Goal: Information Seeking & Learning: Learn about a topic

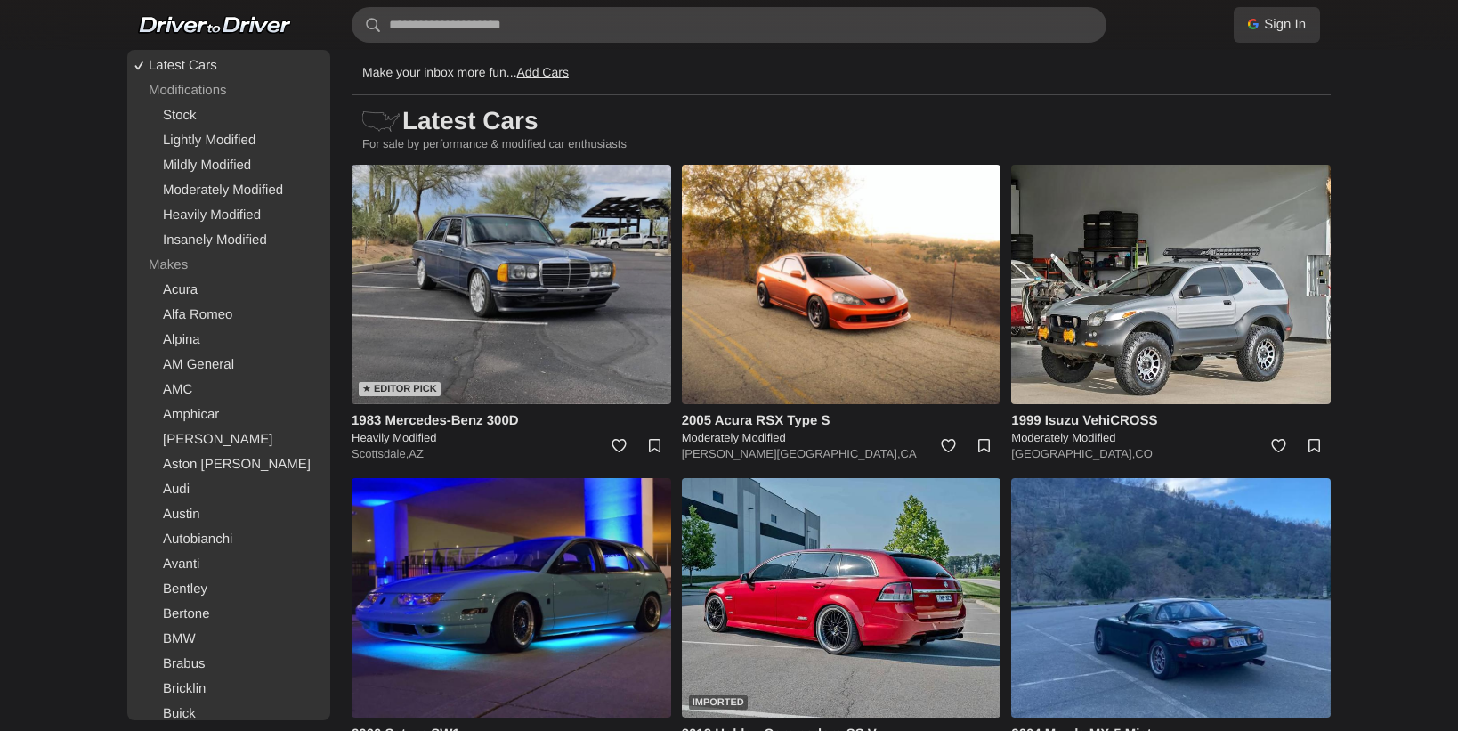
click at [523, 336] on img at bounding box center [512, 284] width 320 height 239
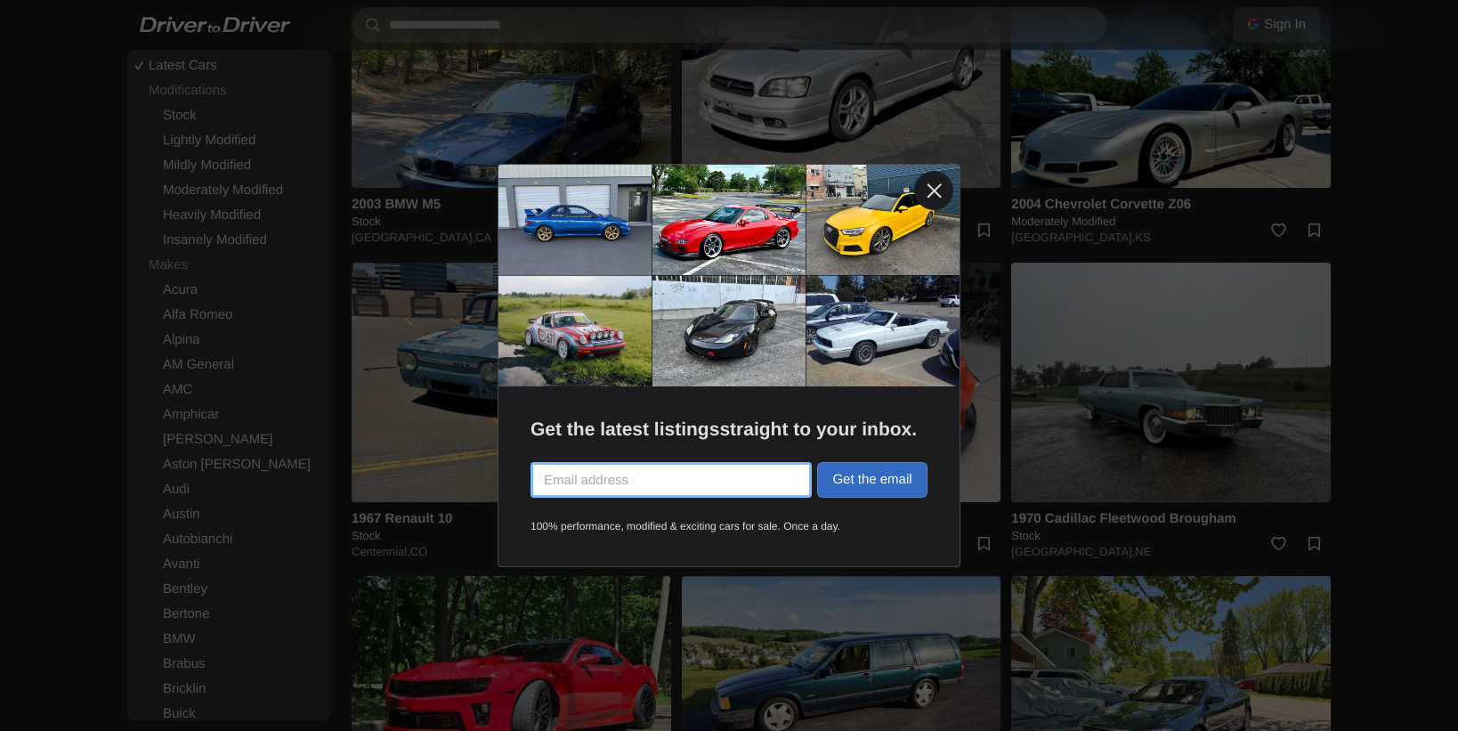
scroll to position [2413, 0]
click at [937, 186] on link at bounding box center [933, 190] width 39 height 39
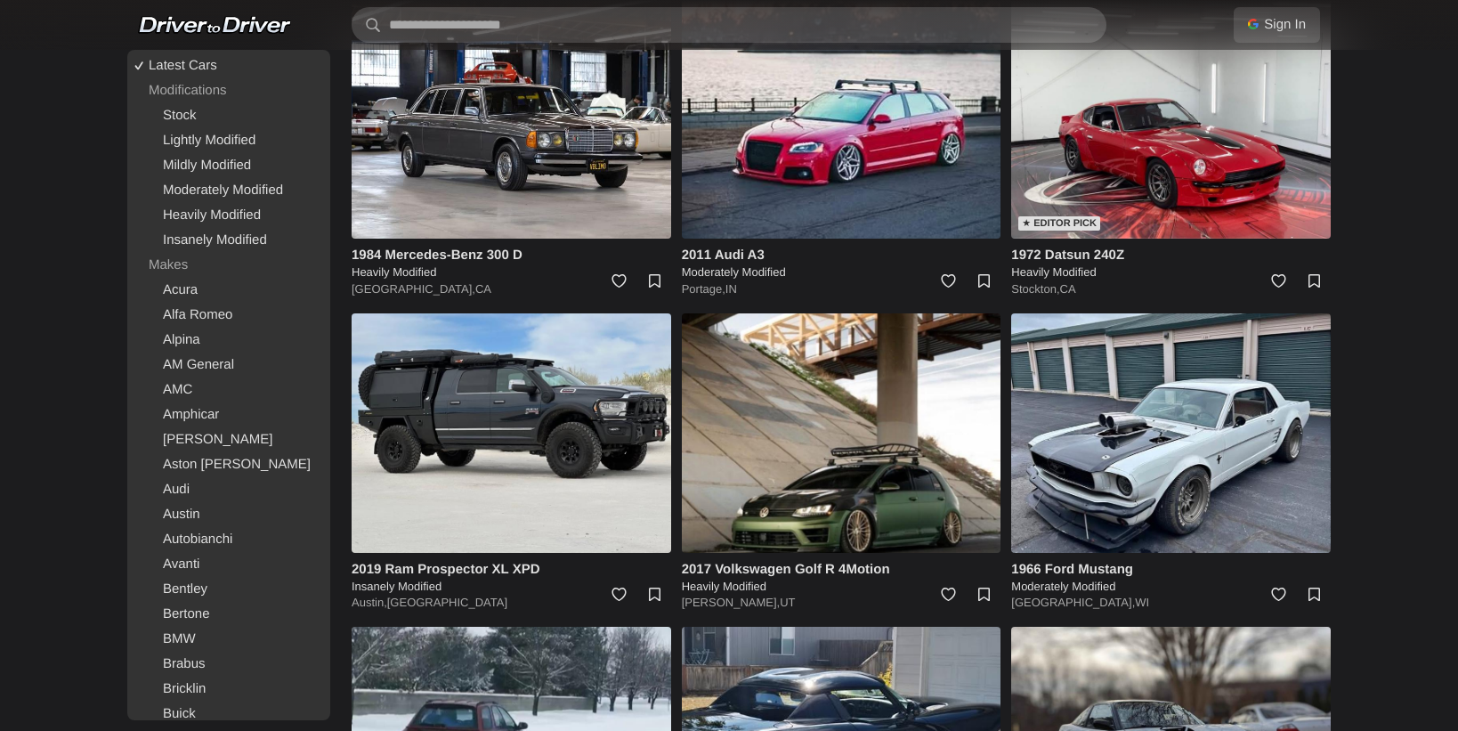
scroll to position [23417, 0]
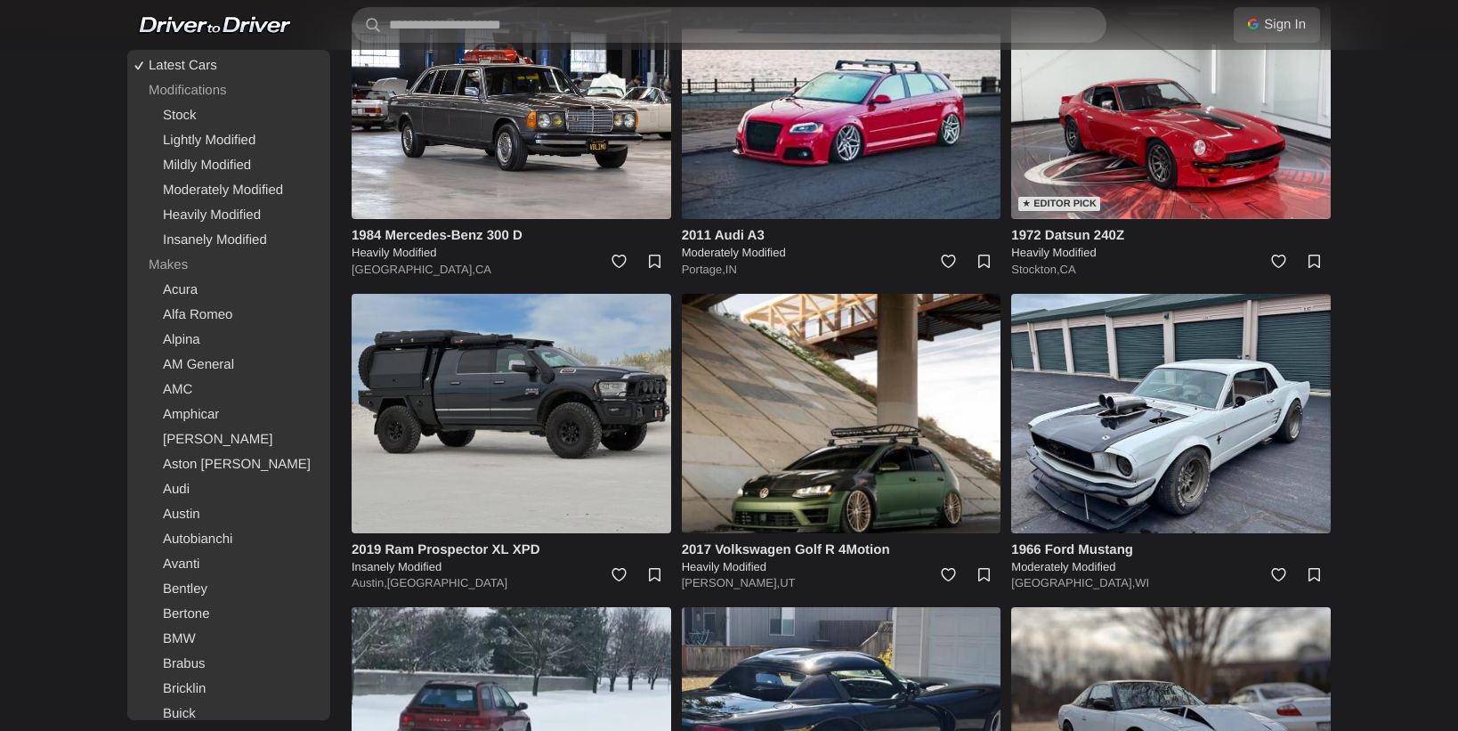
click at [525, 449] on img at bounding box center [512, 413] width 320 height 239
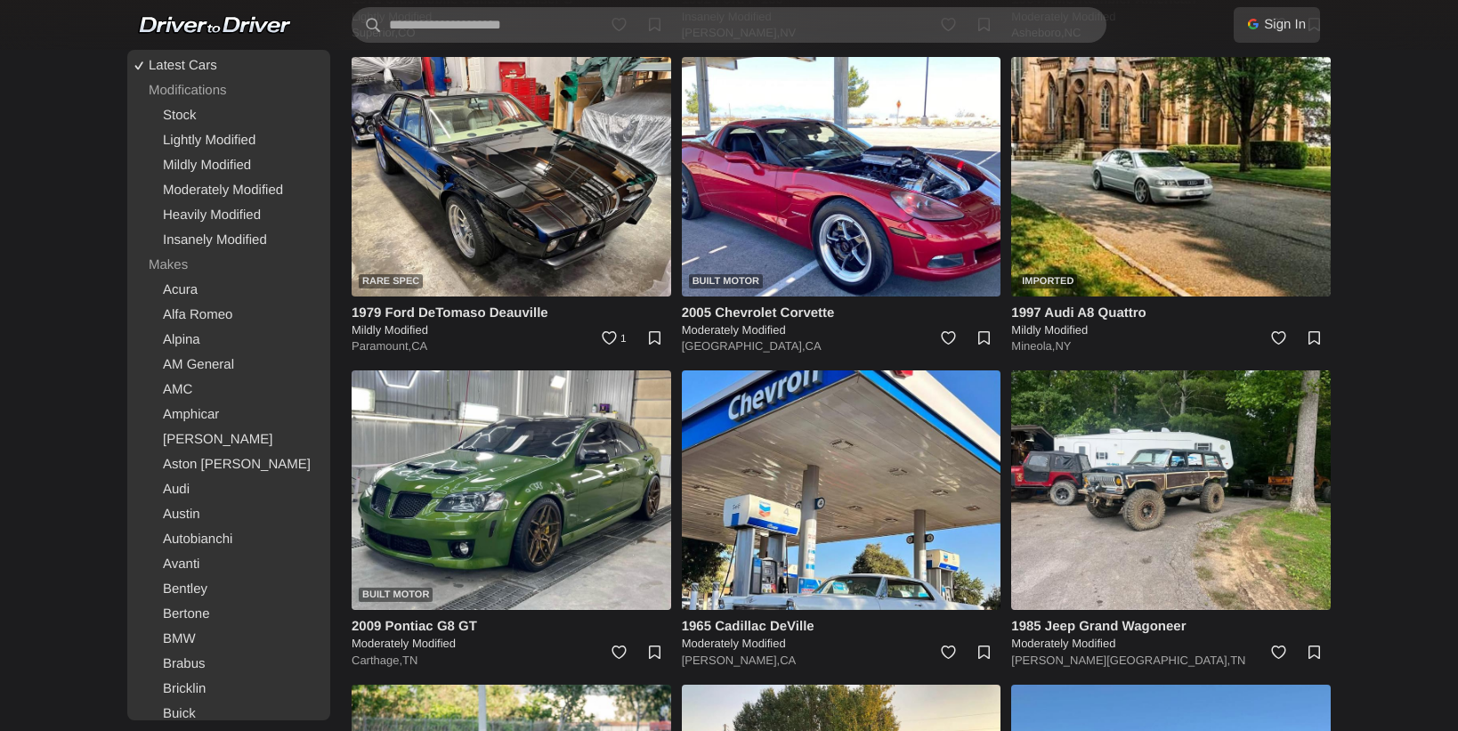
scroll to position [26470, 0]
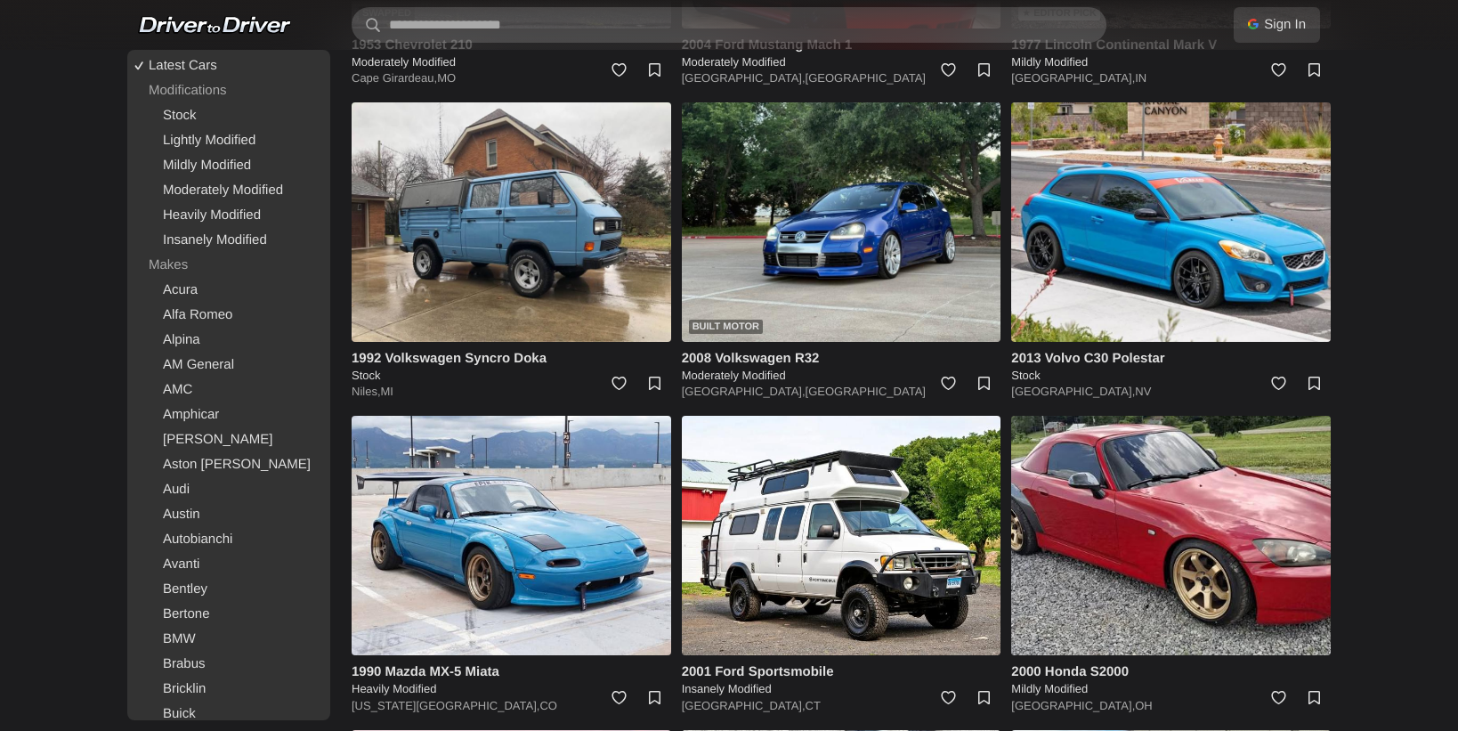
scroll to position [39679, 0]
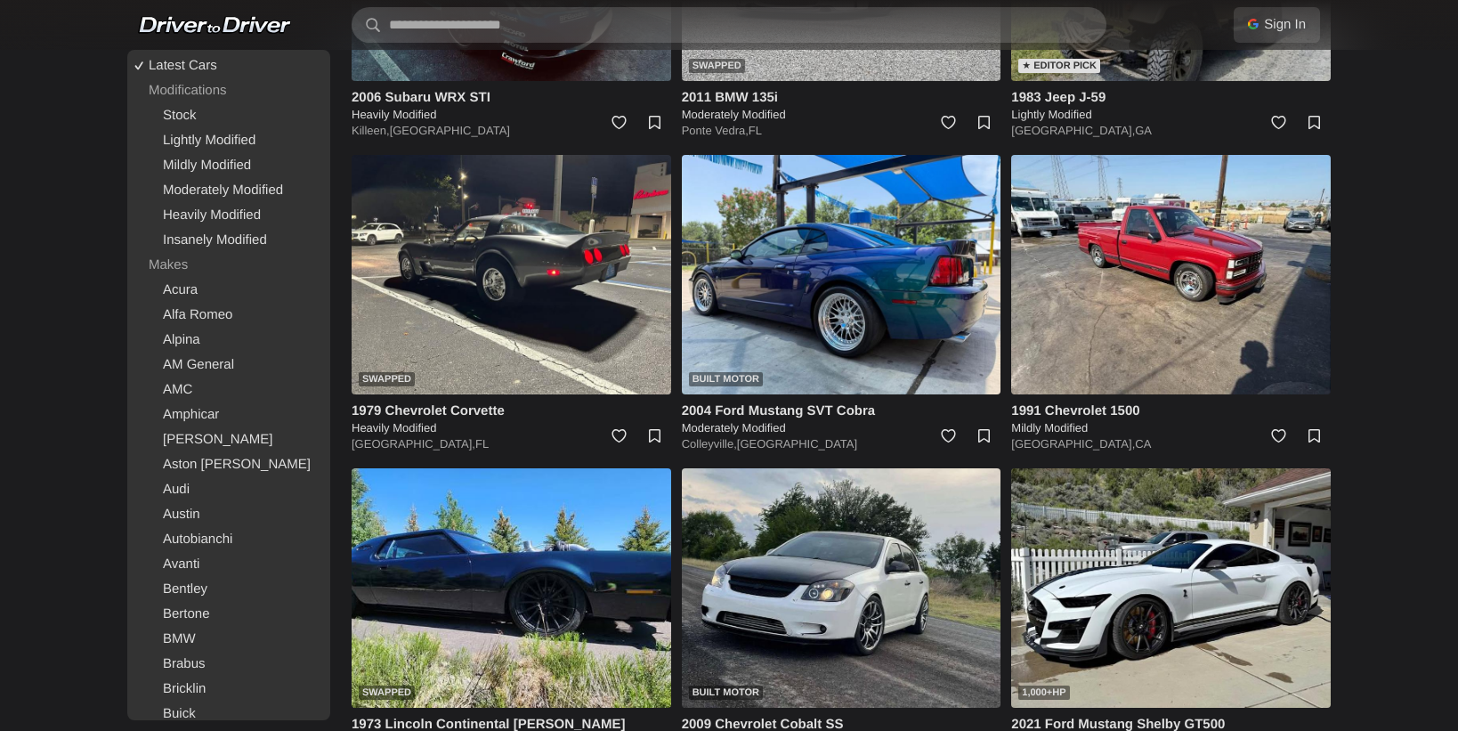
scroll to position [51800, 0]
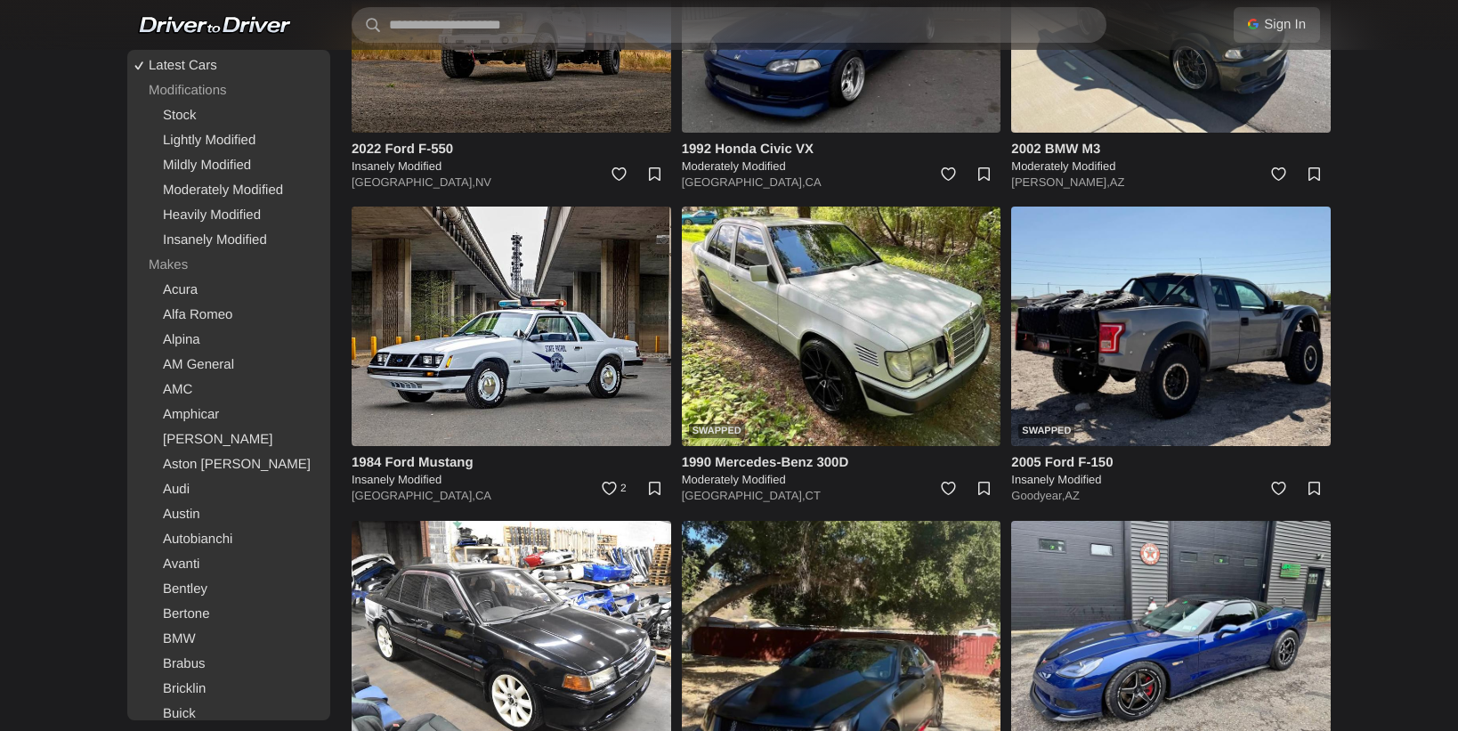
scroll to position [54559, 0]
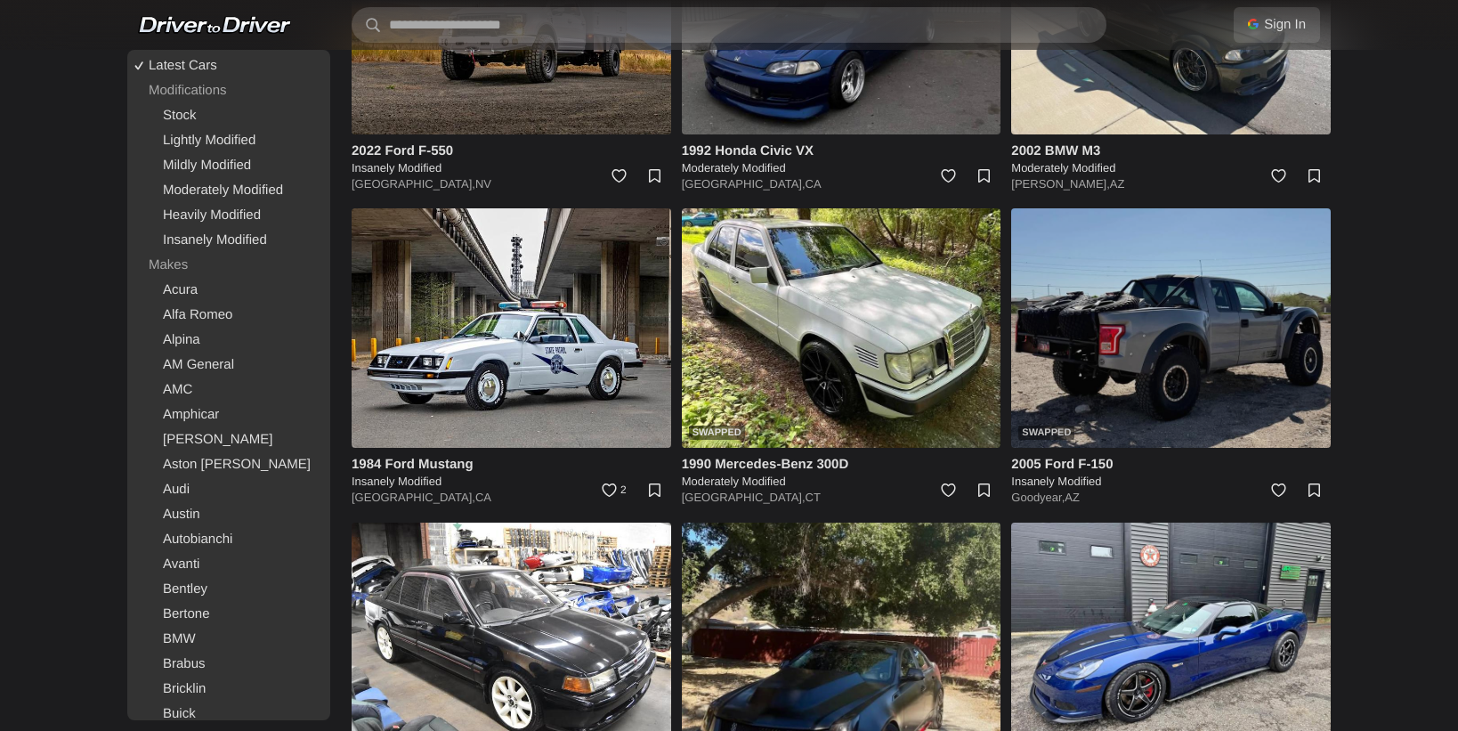
click at [1246, 307] on img at bounding box center [1171, 327] width 320 height 239
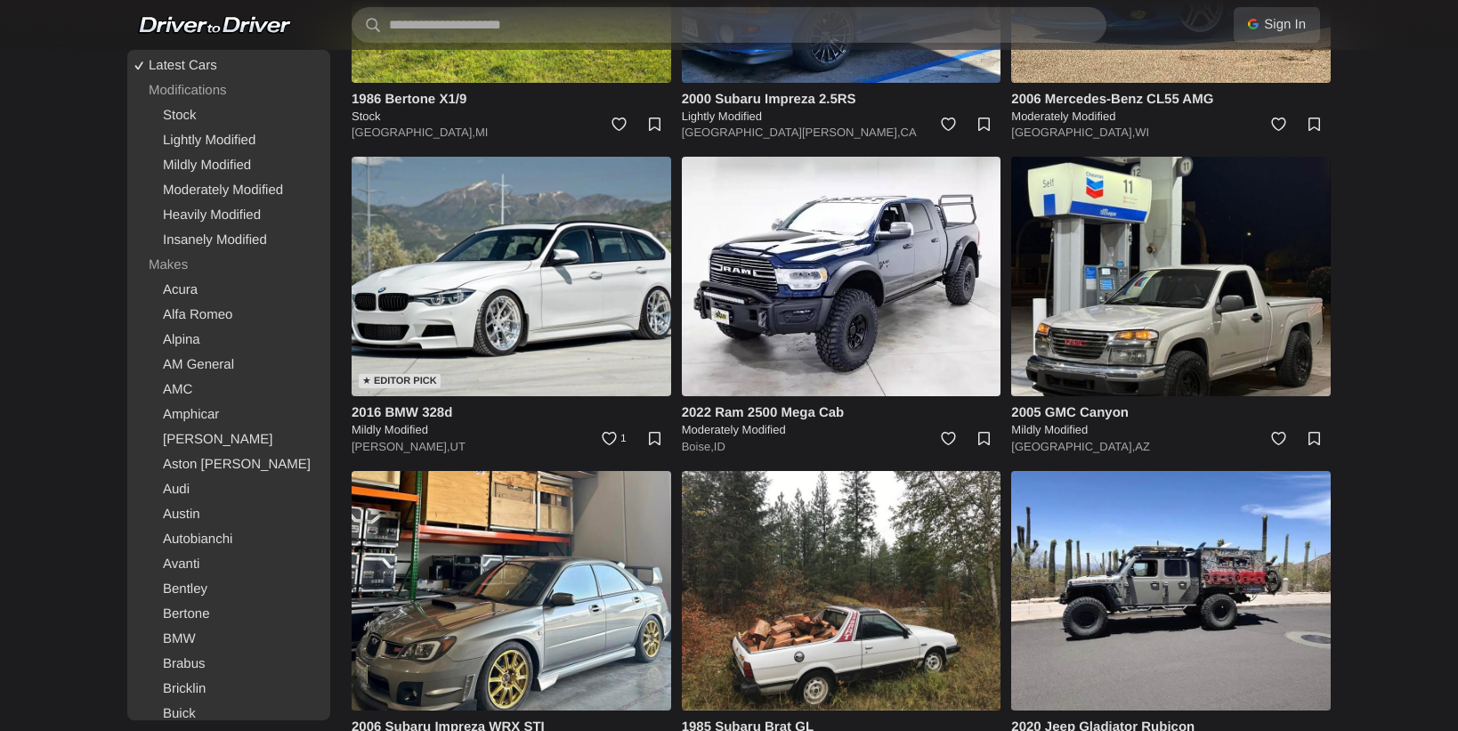
scroll to position [55548, 0]
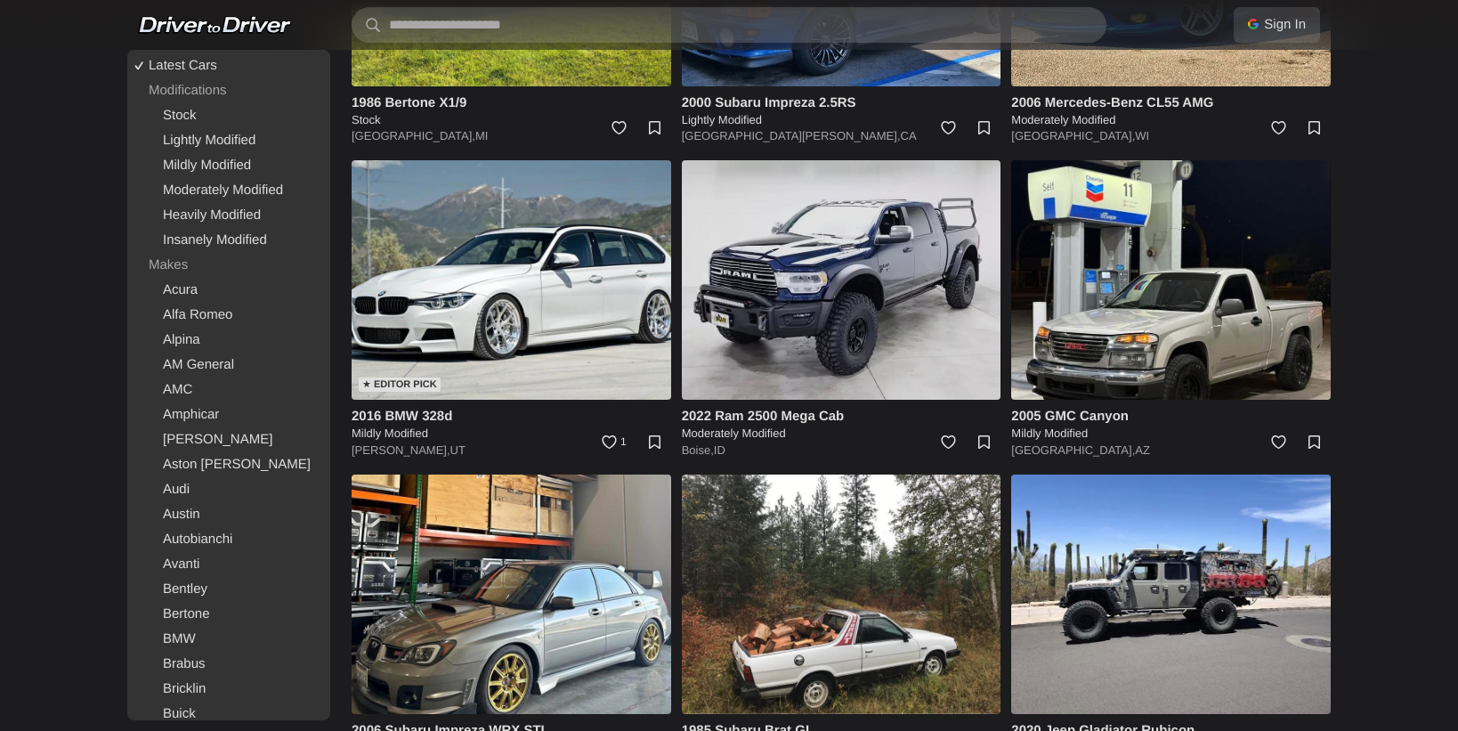
click at [854, 250] on img at bounding box center [842, 279] width 320 height 239
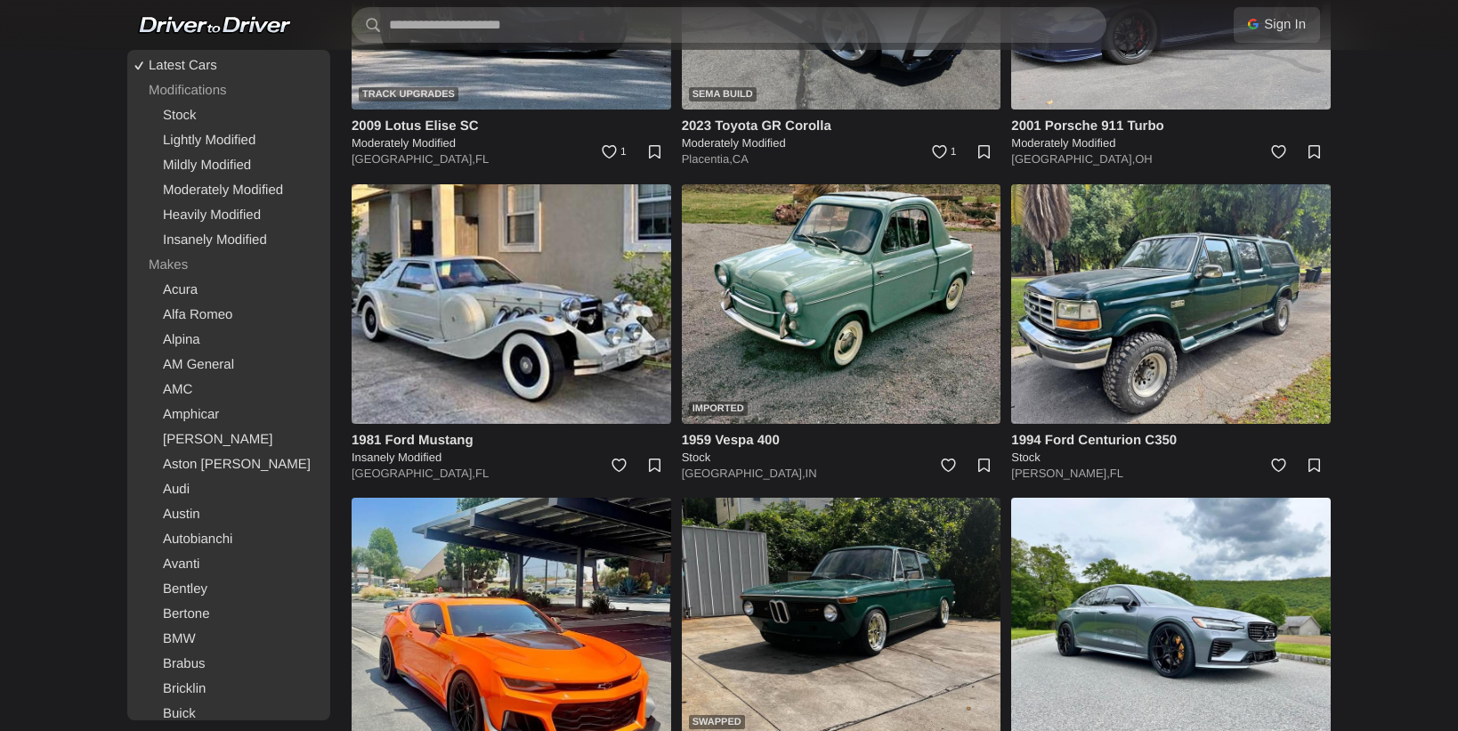
scroll to position [74970, 0]
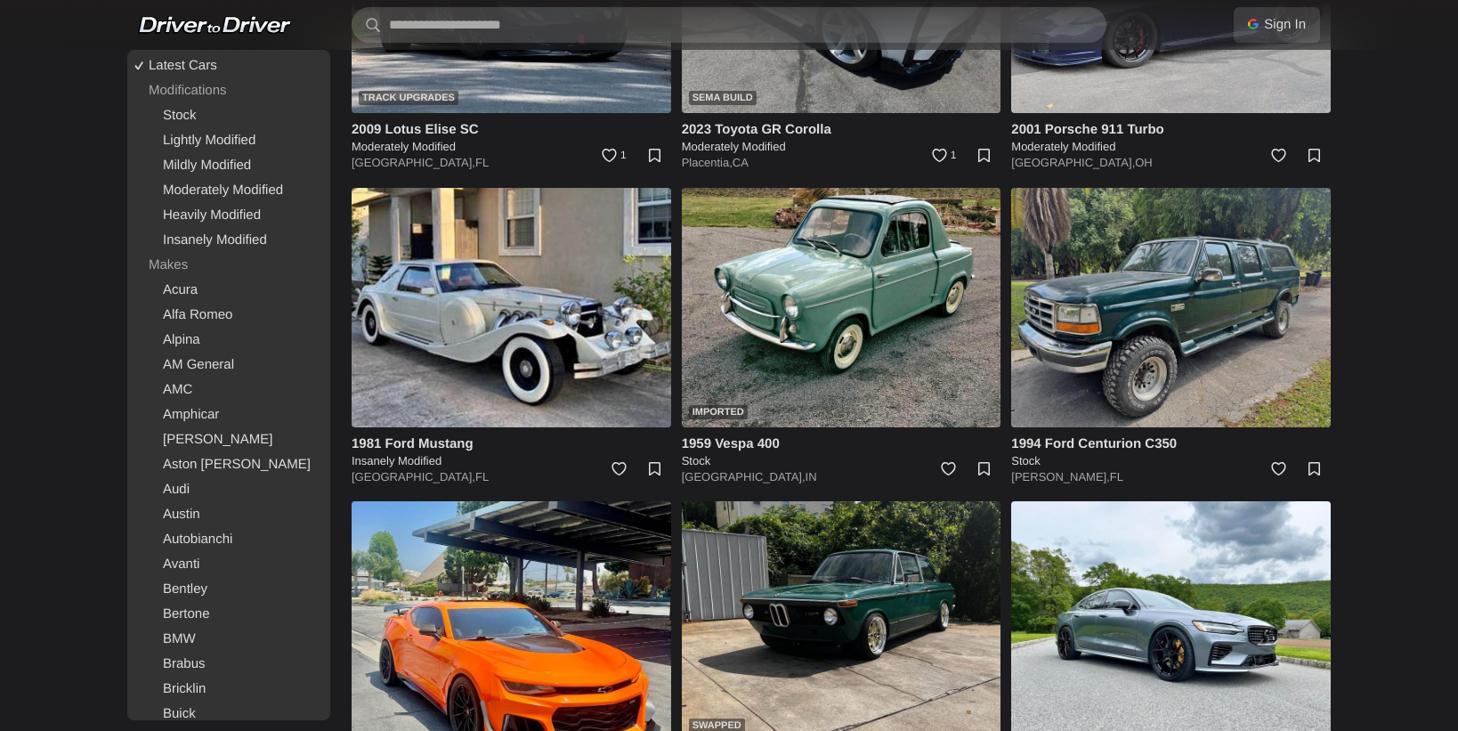
click at [1278, 230] on img at bounding box center [1171, 307] width 320 height 239
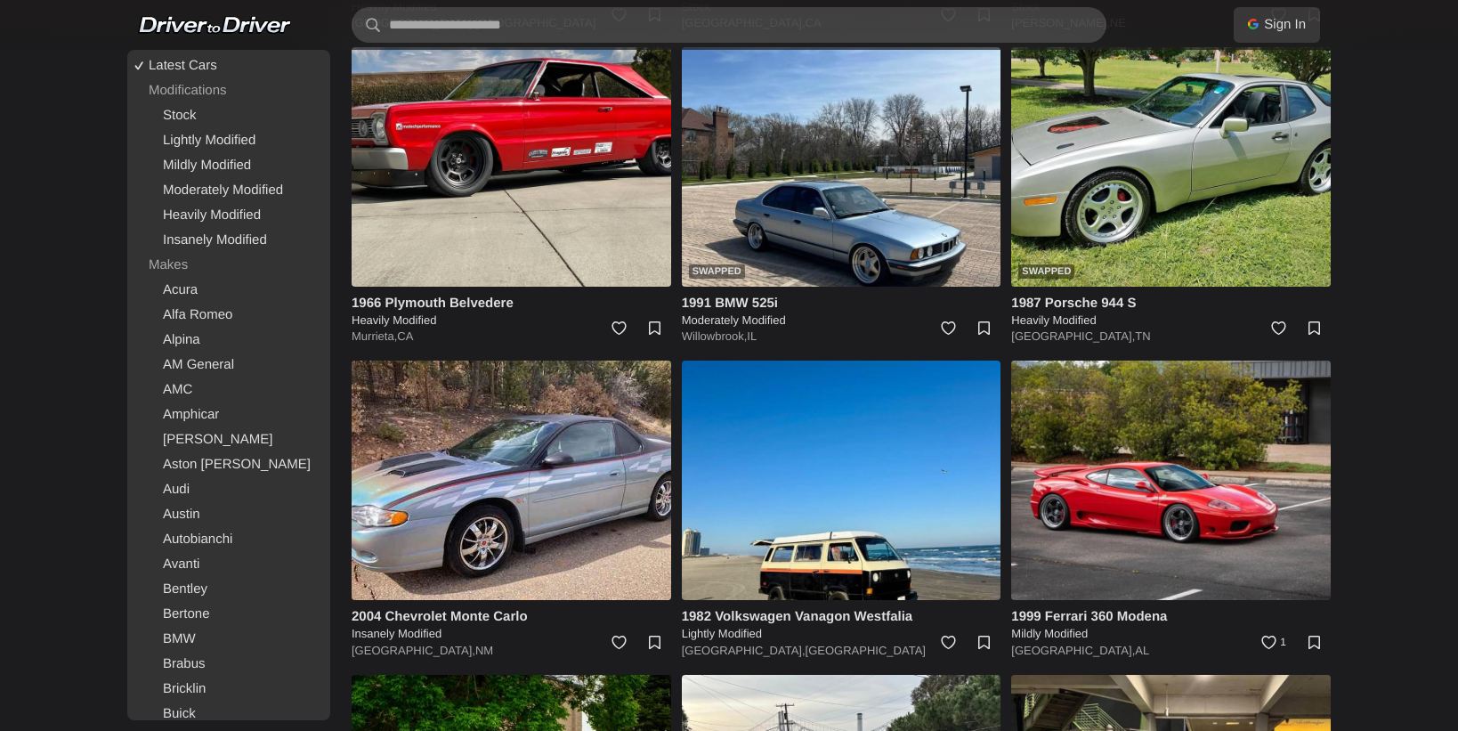
scroll to position [79819, 0]
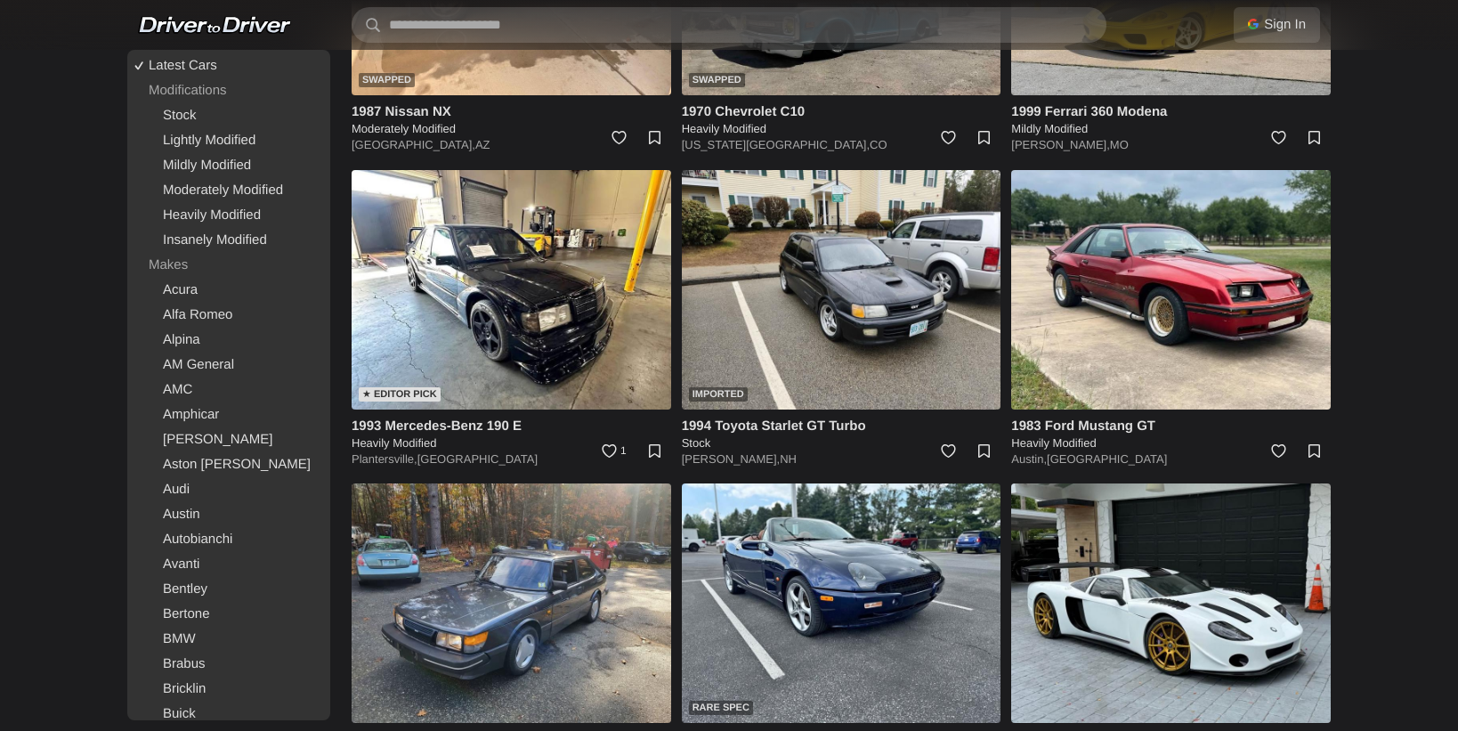
scroll to position [81967, 0]
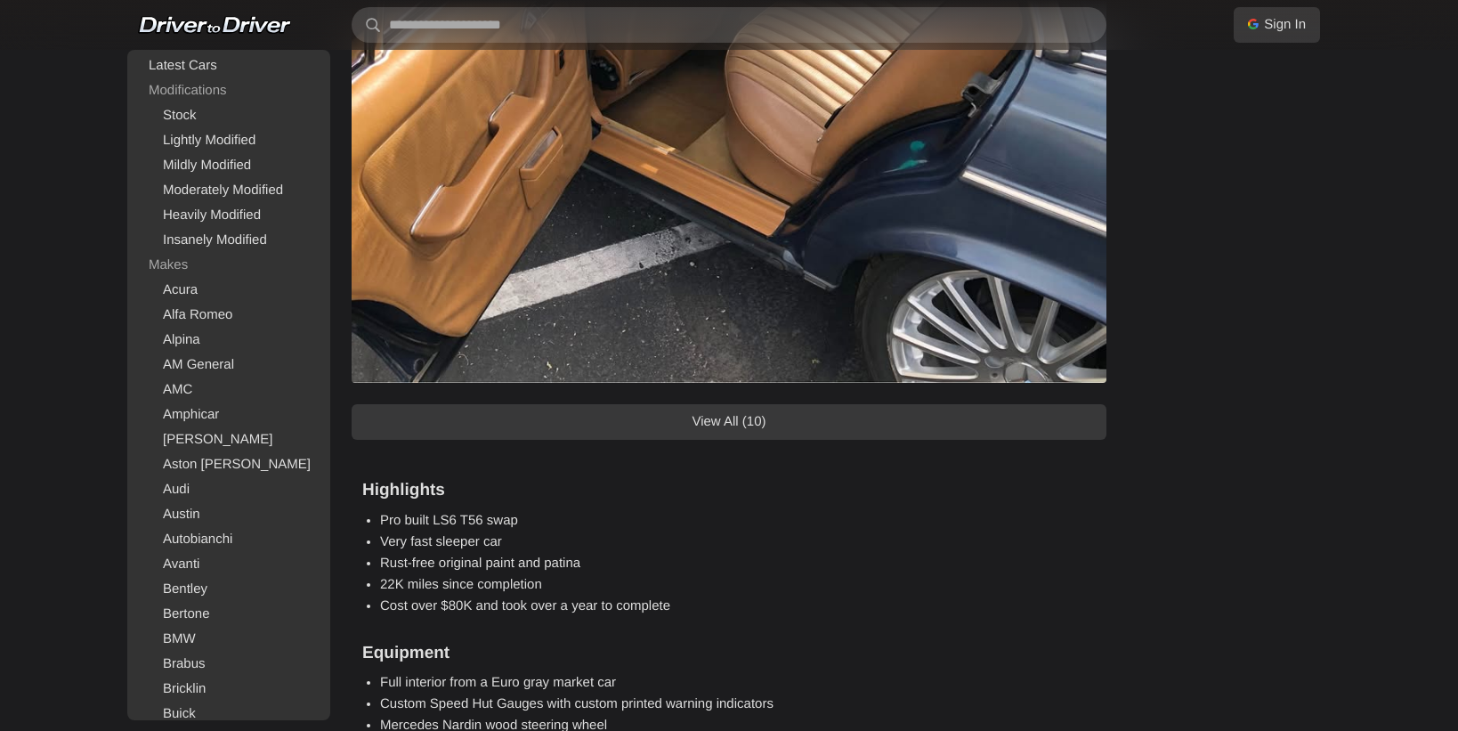
scroll to position [1550, 0]
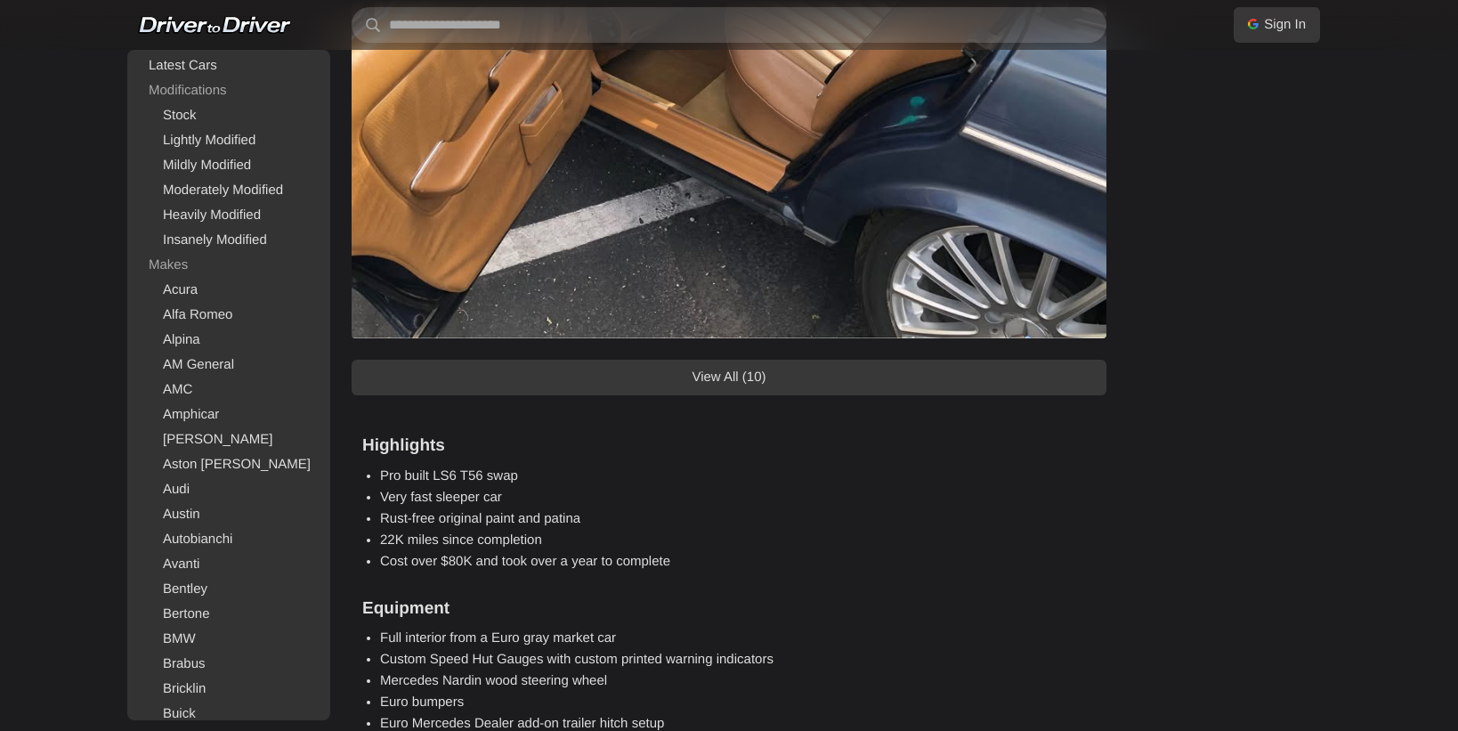
click at [947, 381] on link "View All (10)" at bounding box center [729, 378] width 755 height 36
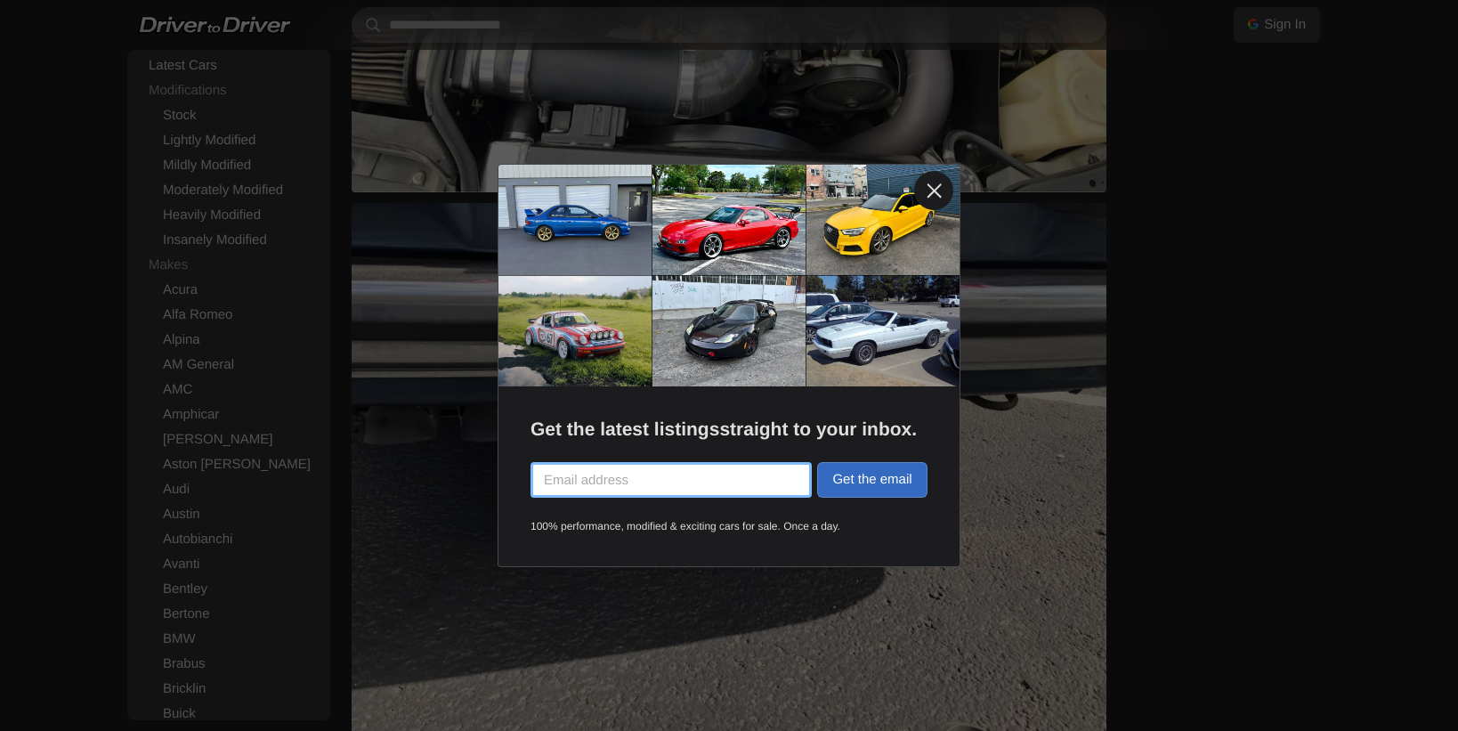
scroll to position [2758, 0]
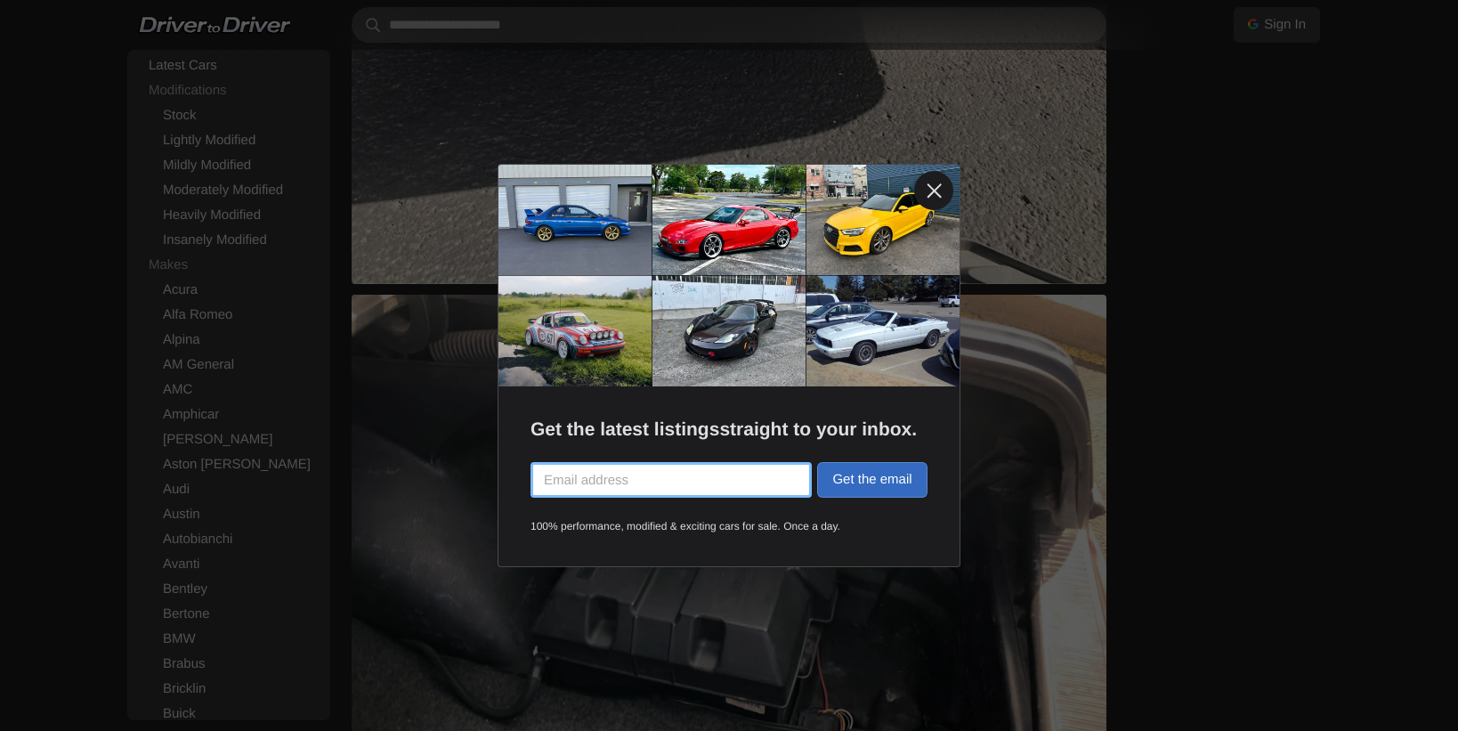
click at [930, 189] on link at bounding box center [933, 190] width 39 height 39
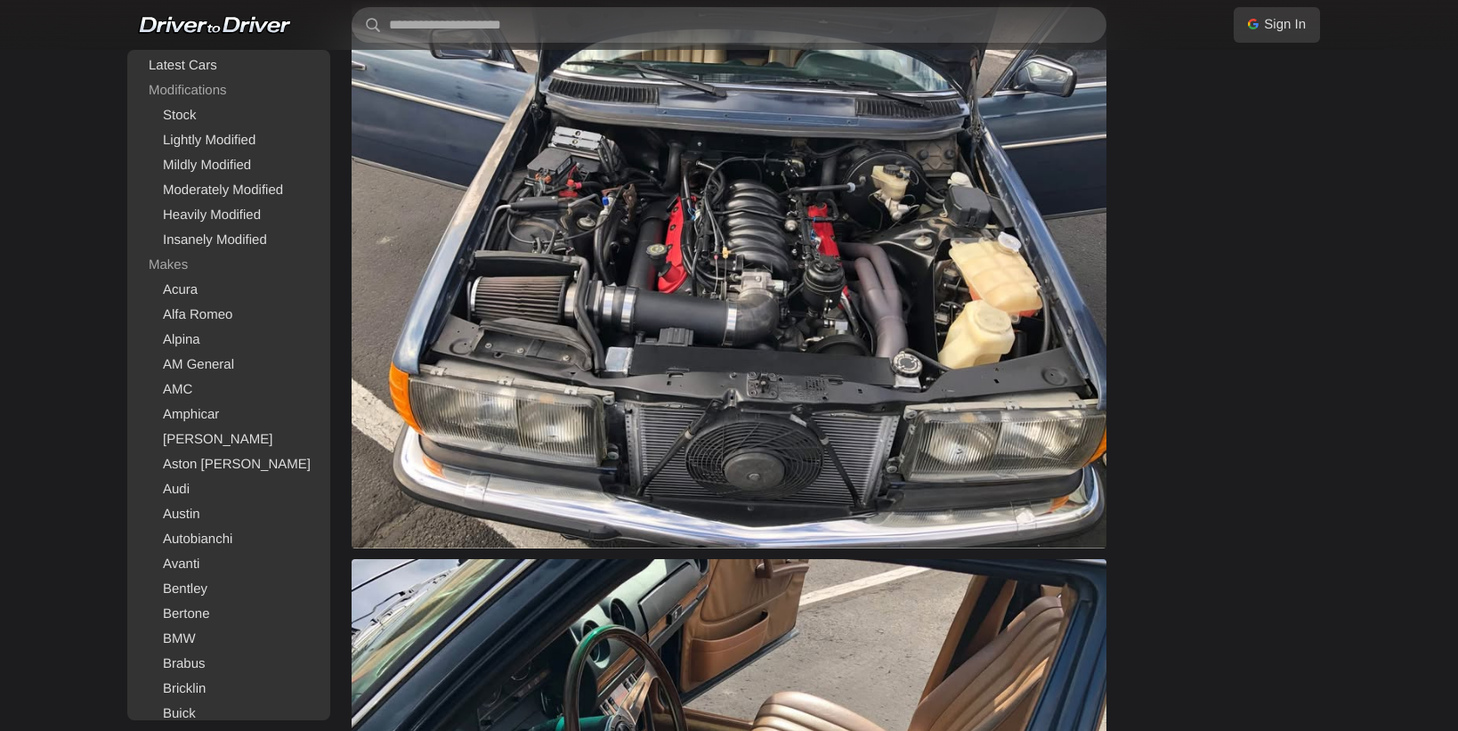
scroll to position [4402, 0]
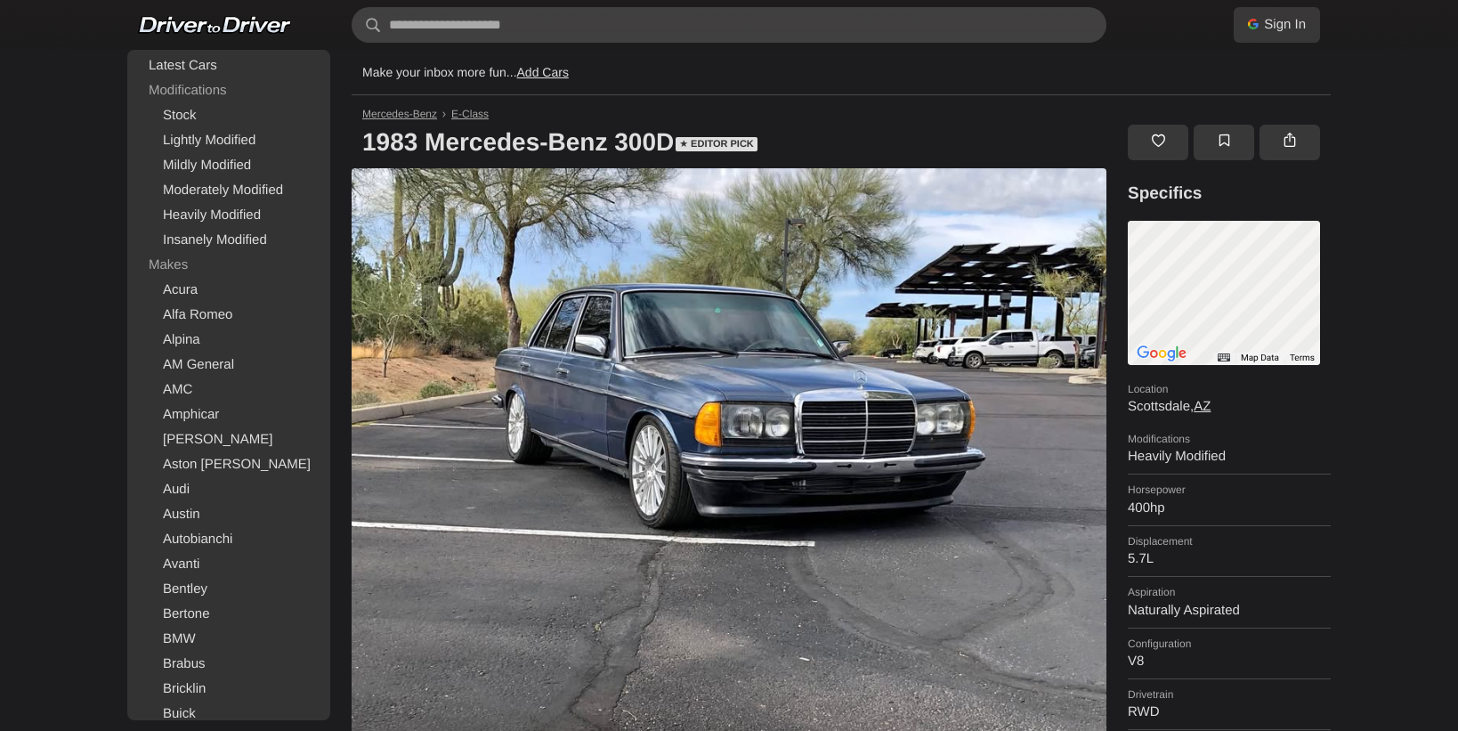
scroll to position [0, 0]
drag, startPoint x: 621, startPoint y: 140, endPoint x: 687, endPoint y: 140, distance: 66.8
click at [687, 140] on h1 "1983 Mercedes-Benz 300D ★ Editor Pick" at bounding box center [735, 143] width 766 height 52
copy h1 "300D"
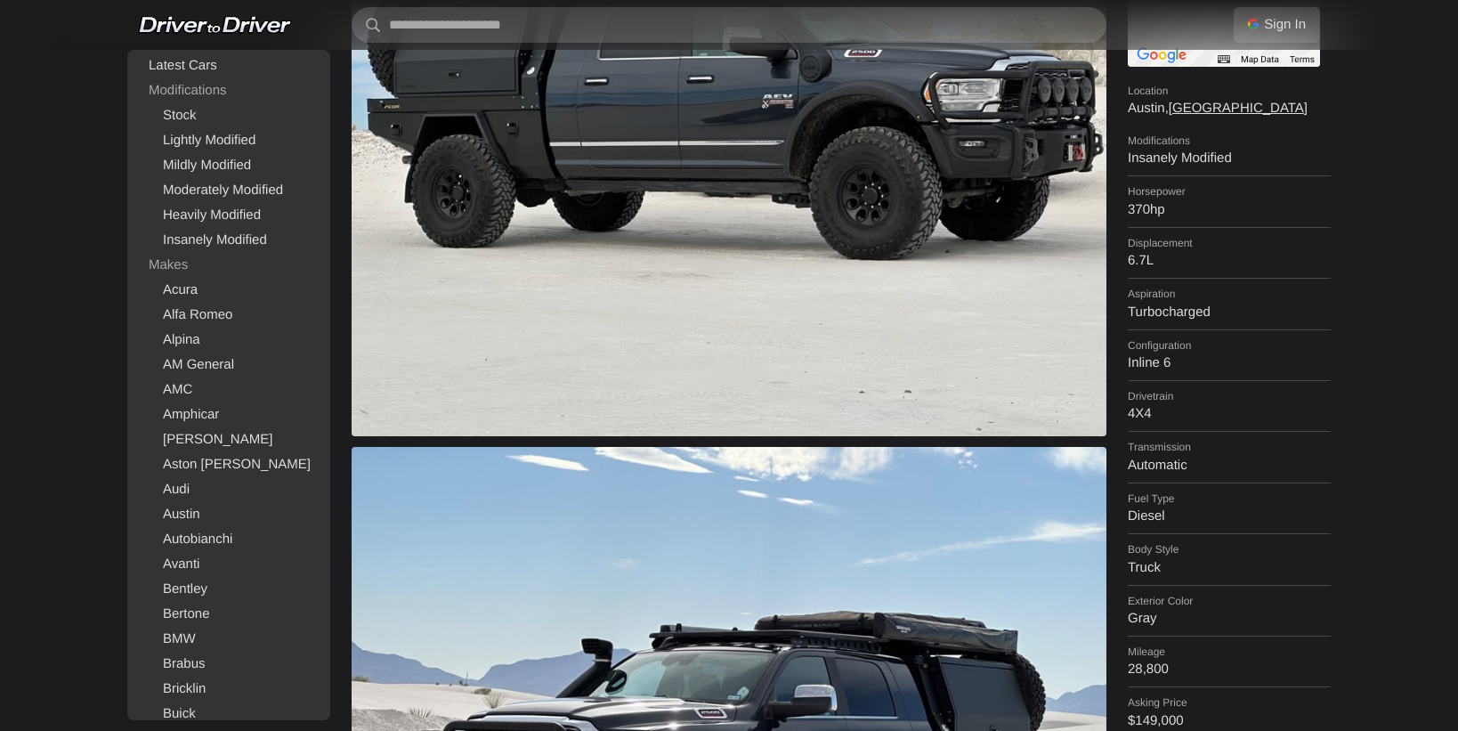
scroll to position [491, 0]
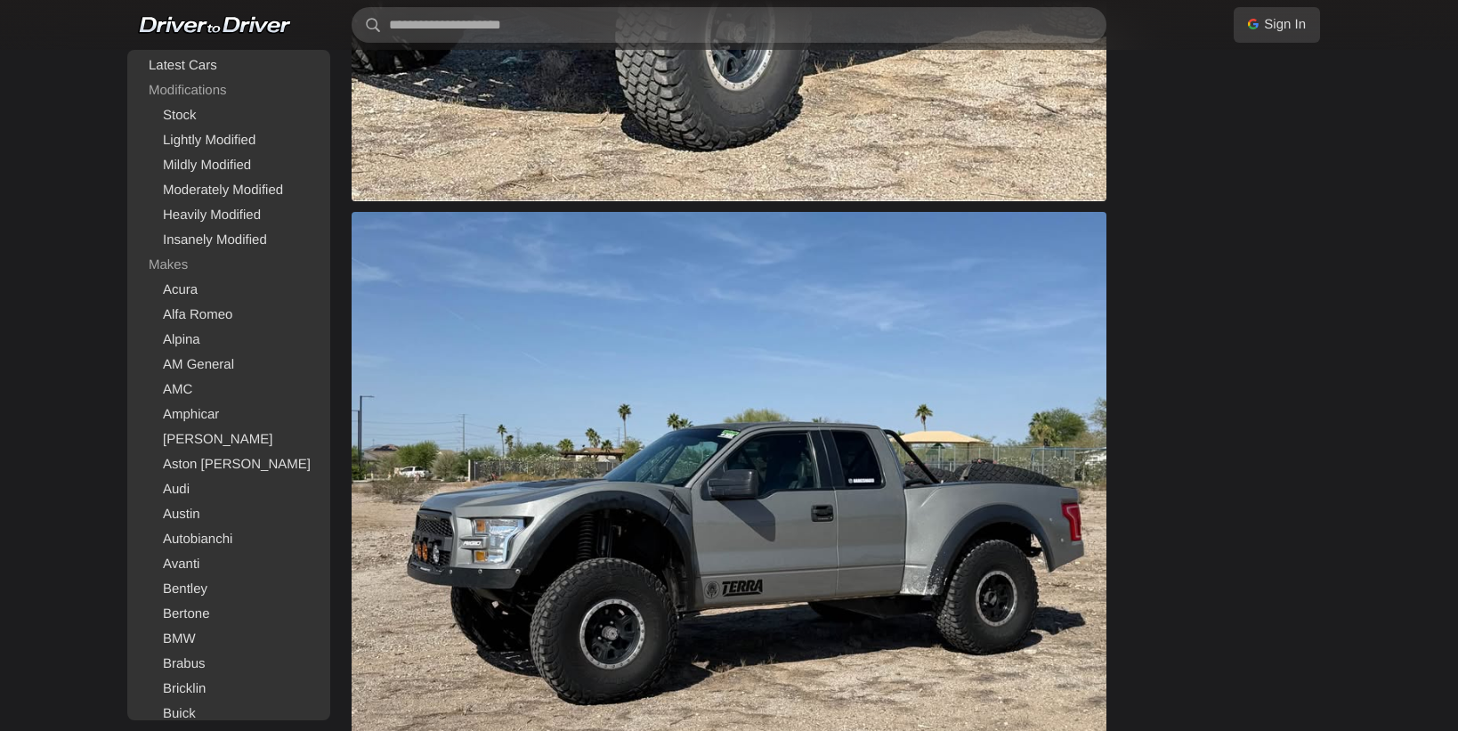
scroll to position [1413, 0]
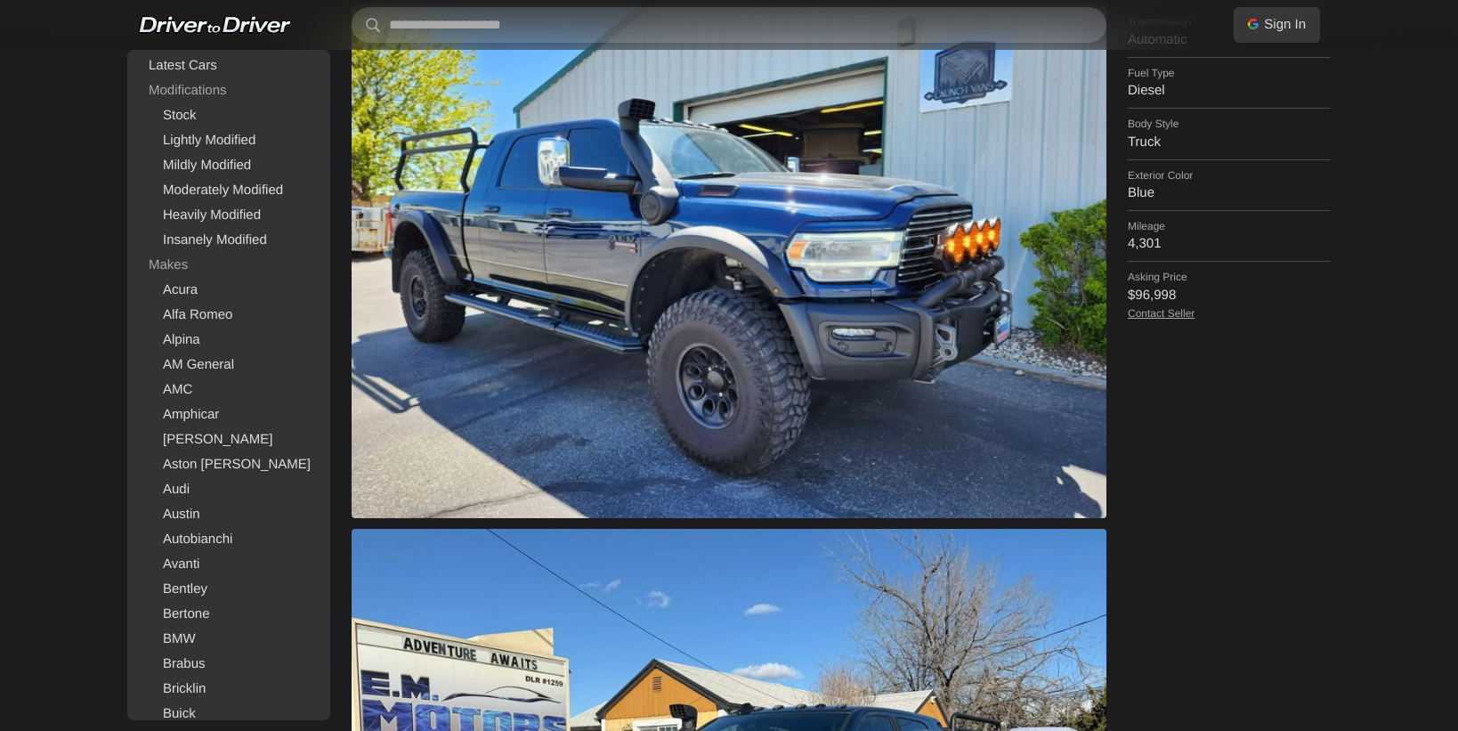
scroll to position [737, 0]
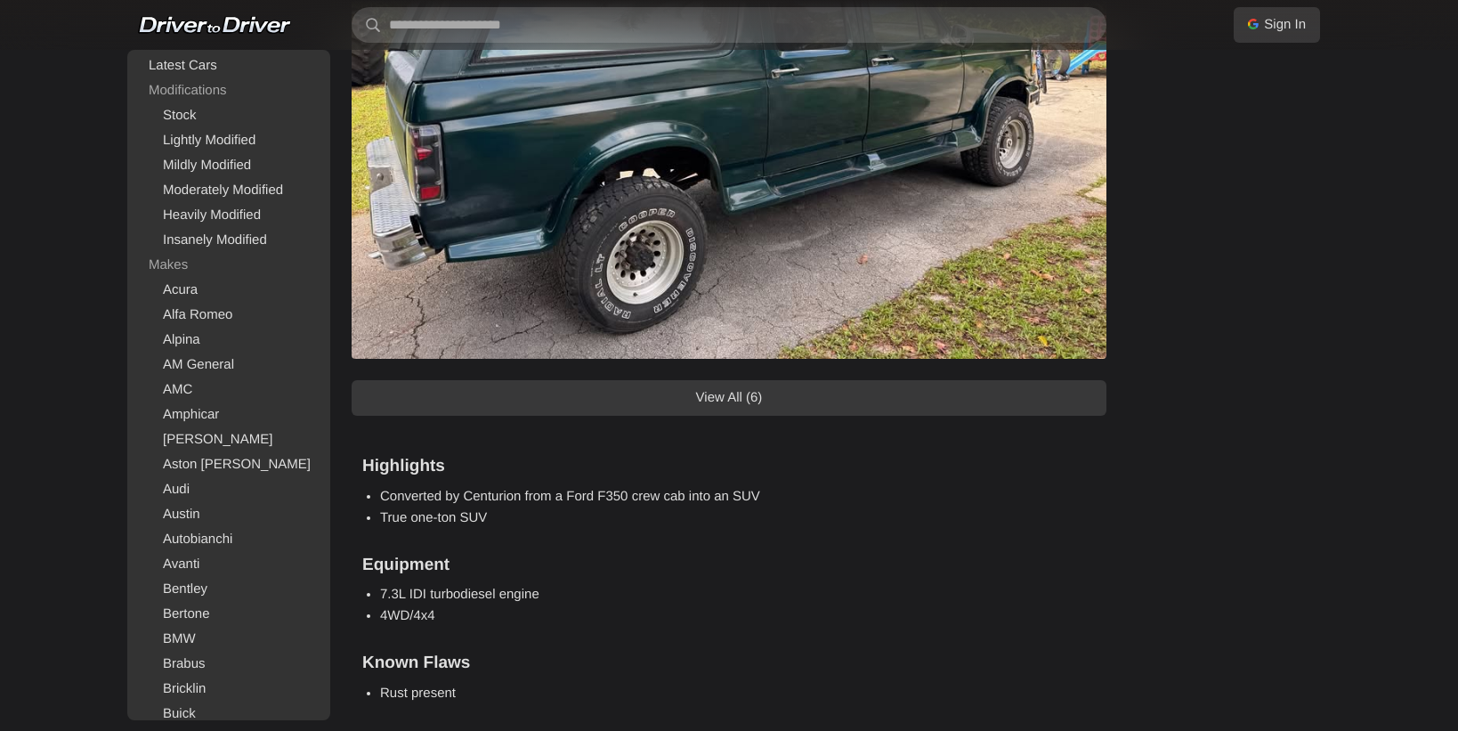
scroll to position [1531, 0]
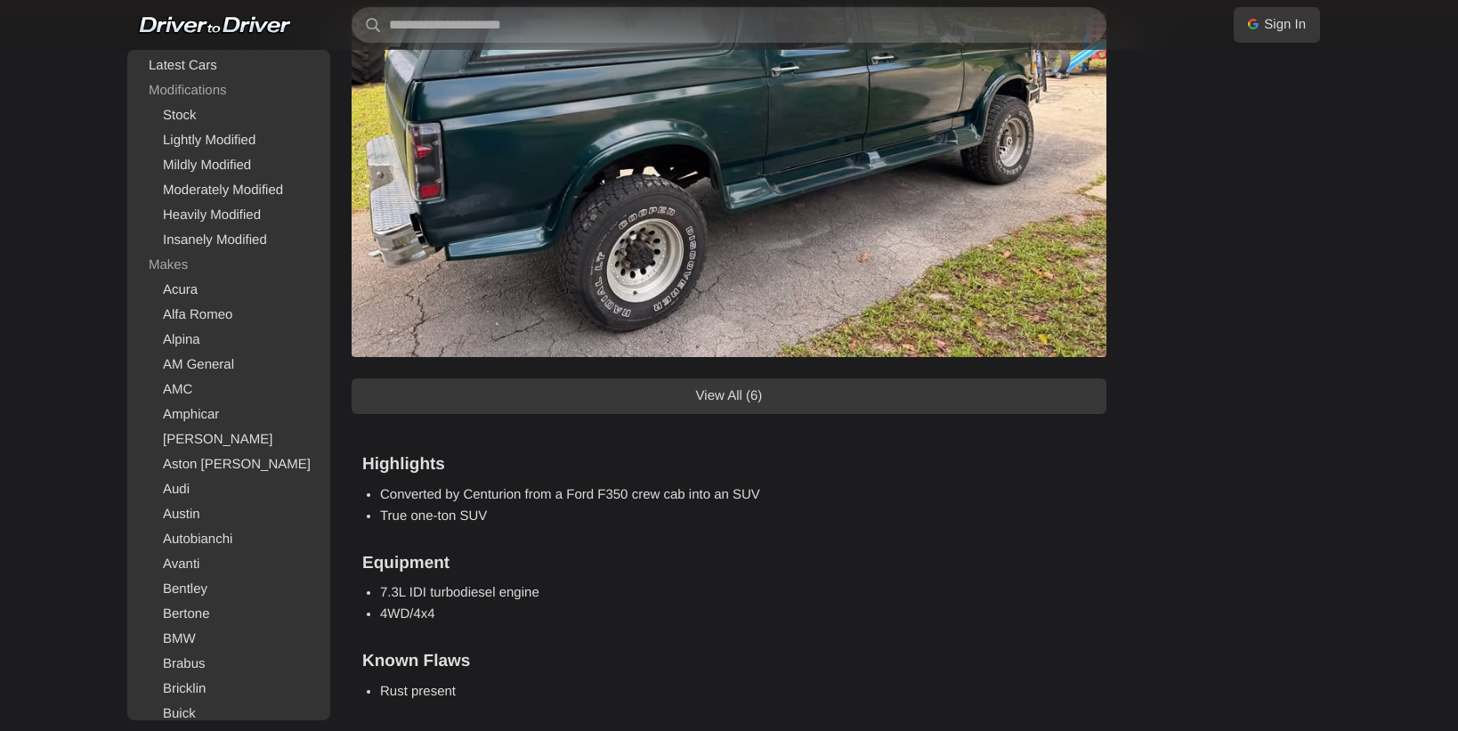
click at [1001, 404] on link "View All (6)" at bounding box center [729, 396] width 755 height 36
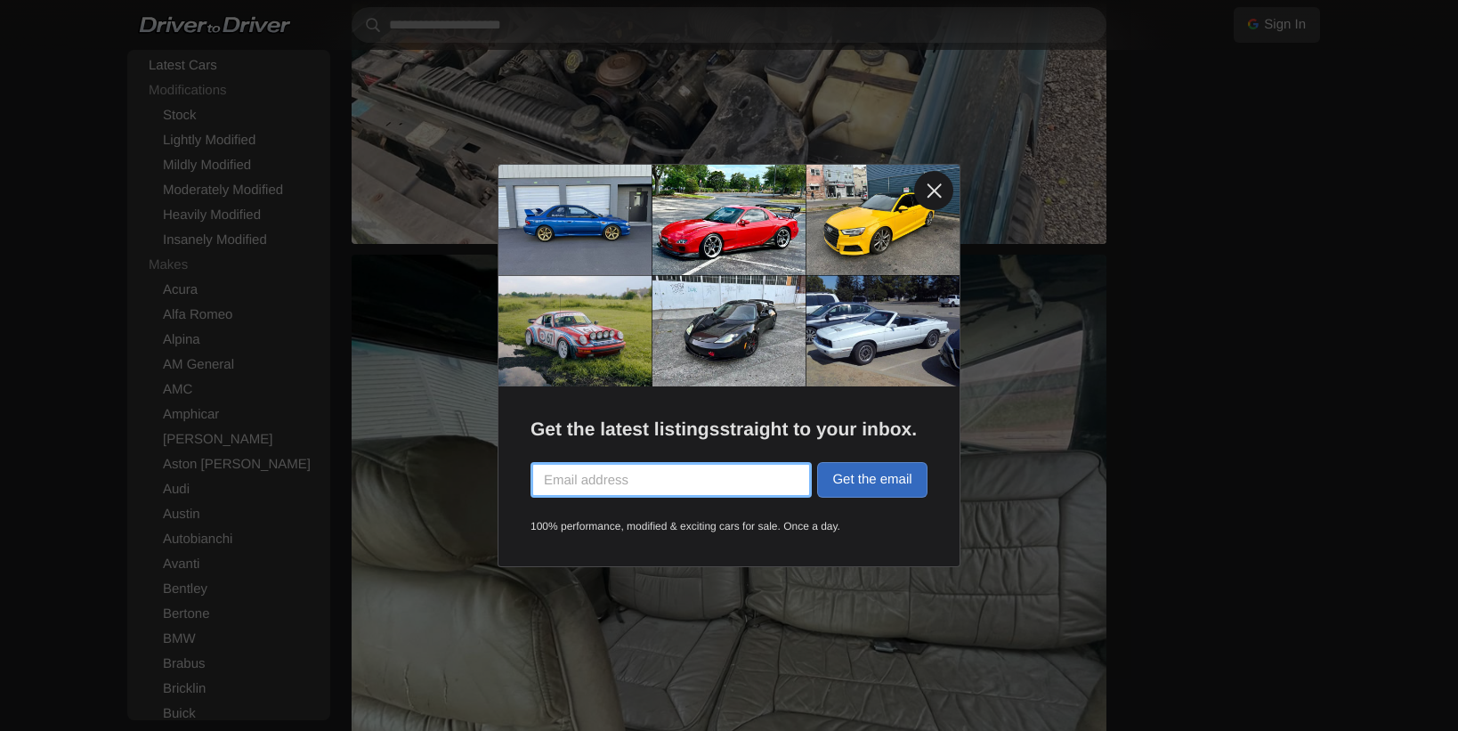
scroll to position [2824, 0]
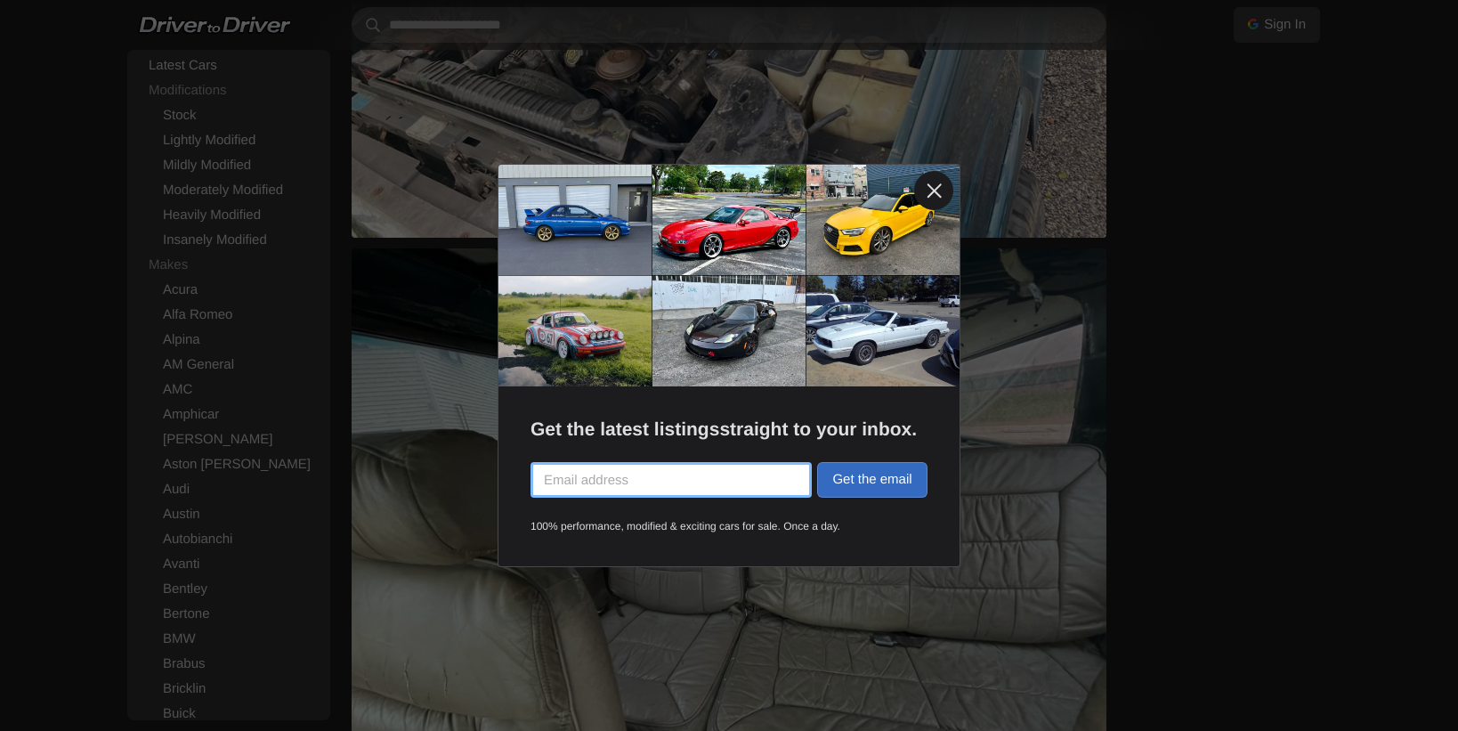
click at [923, 184] on link at bounding box center [933, 190] width 39 height 39
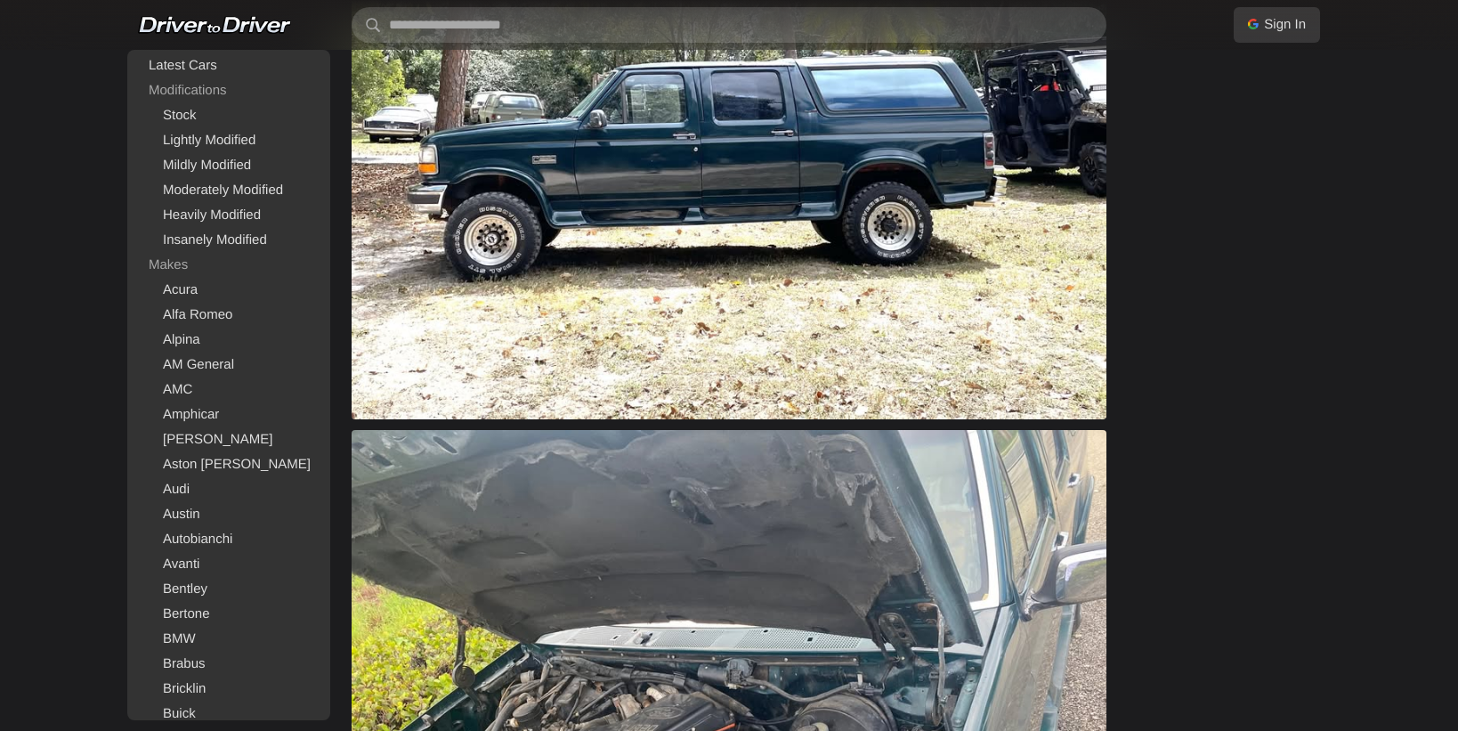
scroll to position [2065, 0]
